Goal: Task Accomplishment & Management: Manage account settings

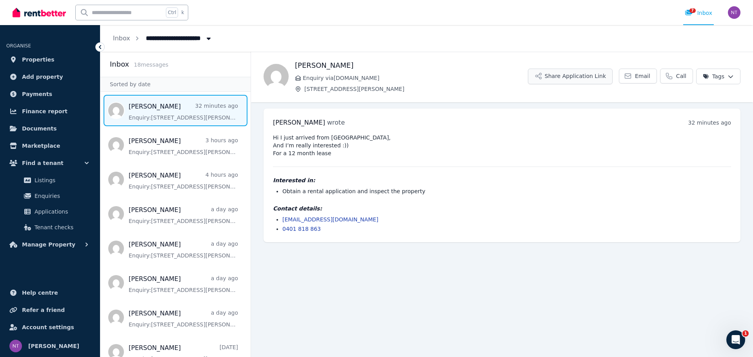
click at [603, 73] on button "Share Application Link" at bounding box center [570, 77] width 85 height 16
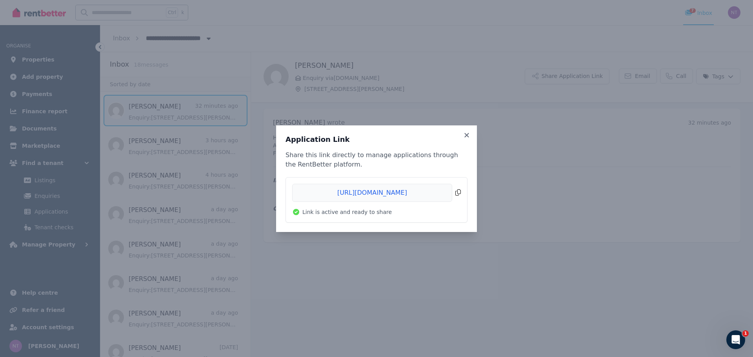
click at [456, 197] on span "Copied!" at bounding box center [376, 193] width 169 height 18
click at [465, 137] on icon at bounding box center [466, 135] width 4 height 4
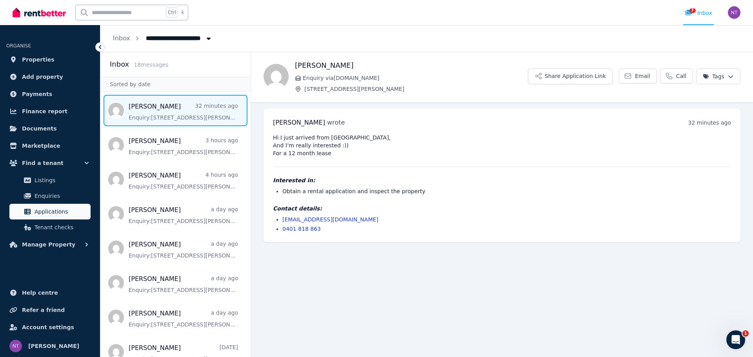
click at [72, 210] on span "Applications" at bounding box center [60, 211] width 53 height 9
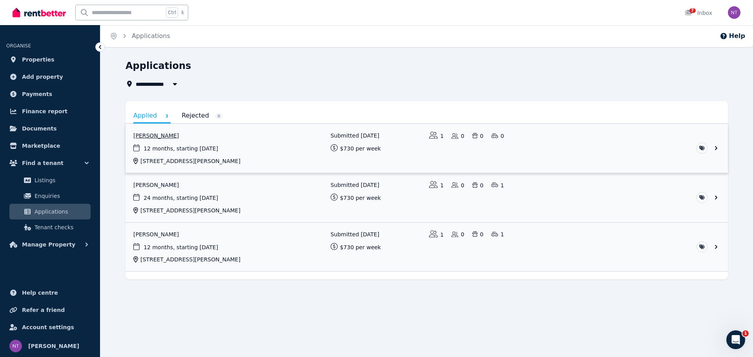
click at [165, 135] on link "View application: Veronika Pertseva" at bounding box center [426, 148] width 602 height 49
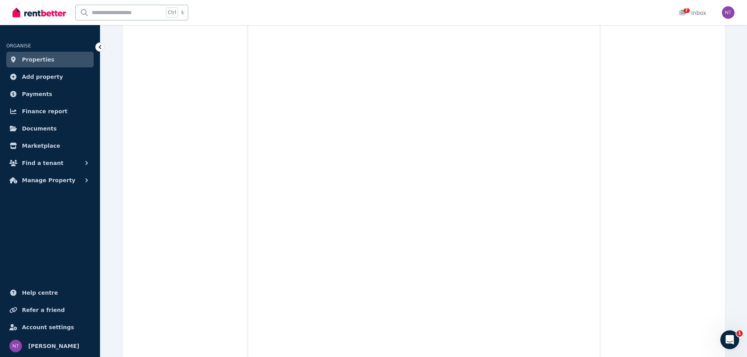
scroll to position [1685, 0]
